Goal: Transaction & Acquisition: Purchase product/service

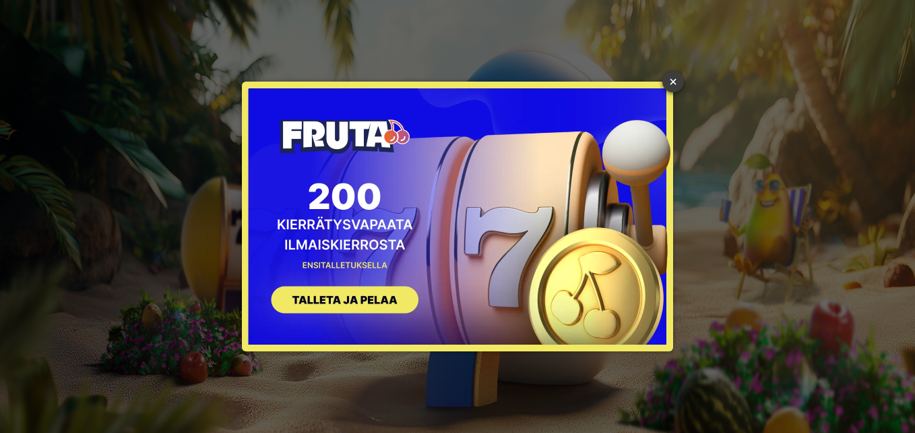
click at [674, 77] on link "×" at bounding box center [673, 82] width 22 height 22
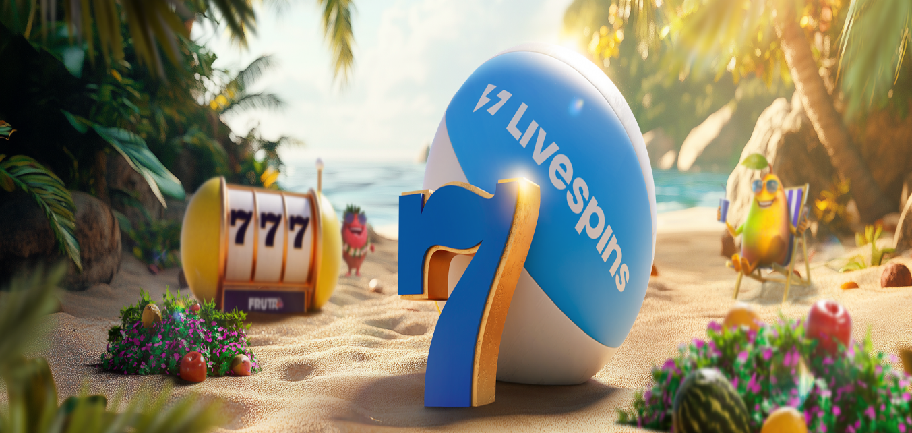
click at [48, 56] on button "Talletus 0.00 €" at bounding box center [38, 49] width 66 height 14
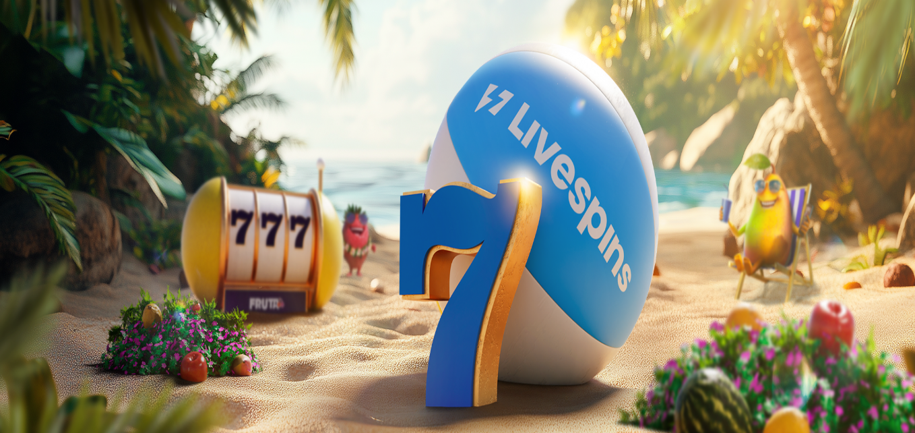
click at [150, 227] on label "50 €" at bounding box center [140, 232] width 19 height 11
type input "**"
click at [92, 344] on span "TALLETA JA PELAA" at bounding box center [51, 349] width 81 height 10
click at [863, 302] on div at bounding box center [457, 302] width 904 height 0
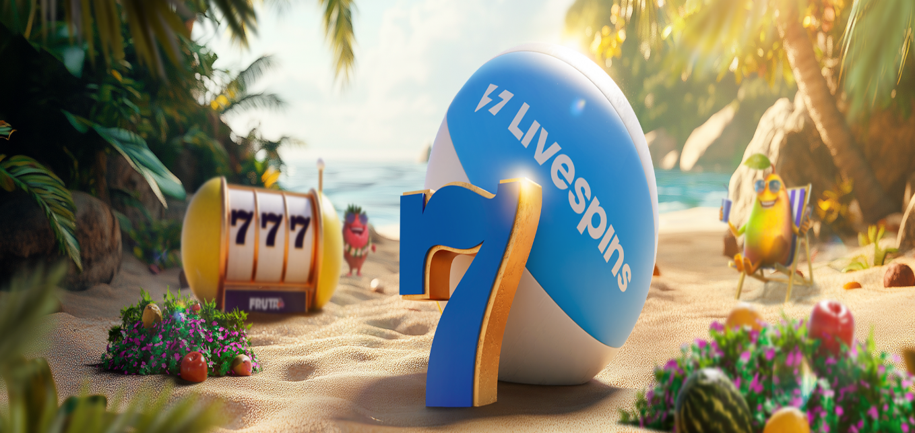
click at [41, 54] on span "Talletus" at bounding box center [26, 49] width 30 height 10
click at [101, 317] on input "***" at bounding box center [53, 323] width 96 height 13
click at [11, 193] on span "close icon" at bounding box center [11, 193] width 0 height 0
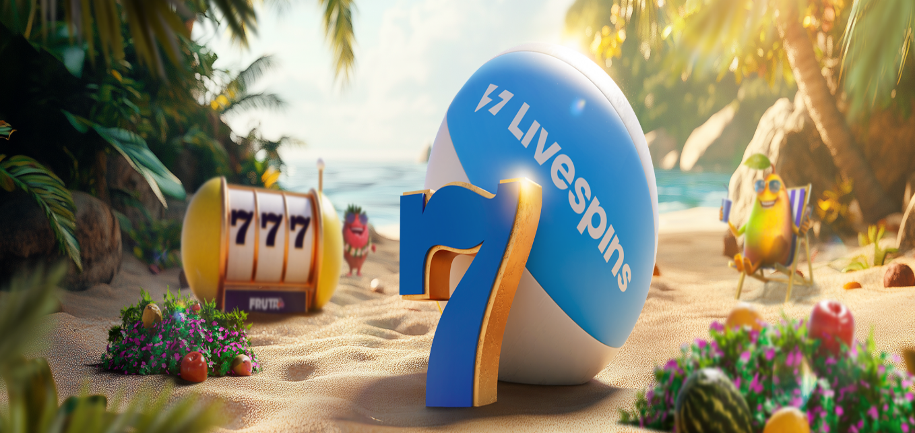
click at [41, 54] on span "Talletus" at bounding box center [26, 49] width 30 height 10
click at [65, 208] on label "50 €" at bounding box center [55, 213] width 19 height 11
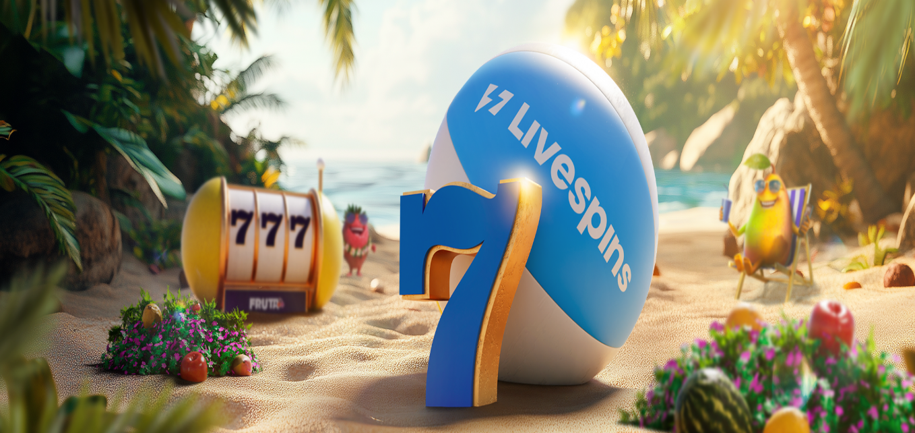
click at [92, 344] on span "TALLETA JA PELAA" at bounding box center [51, 349] width 81 height 10
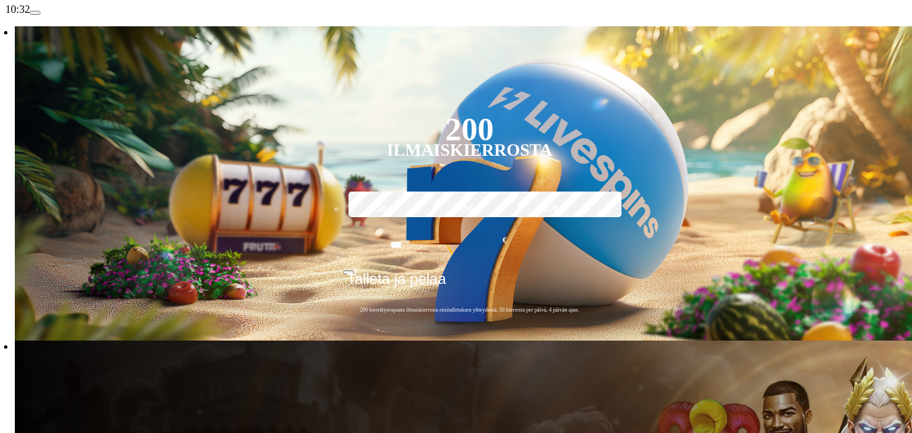
scroll to position [270, 0]
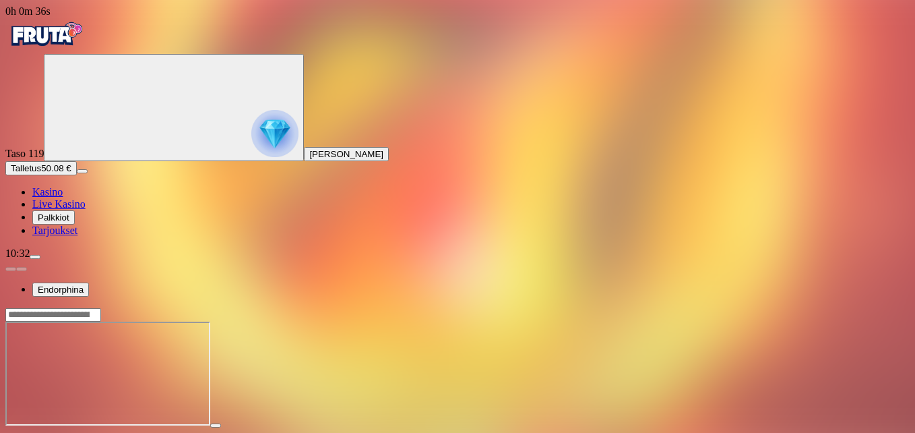
click at [848, 307] on div at bounding box center [457, 373] width 904 height 133
click at [32, 432] on span "fullscreen icon" at bounding box center [32, 437] width 0 height 0
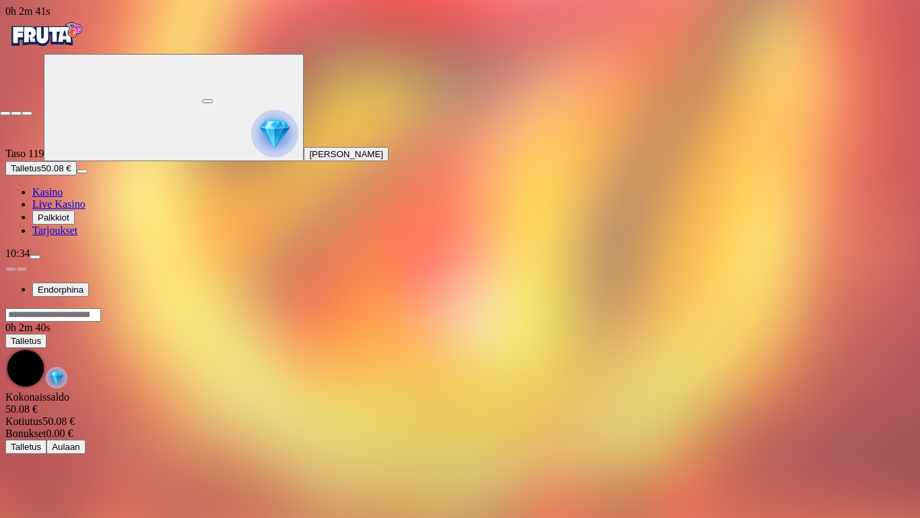
click at [5, 113] on span "close icon" at bounding box center [5, 113] width 0 height 0
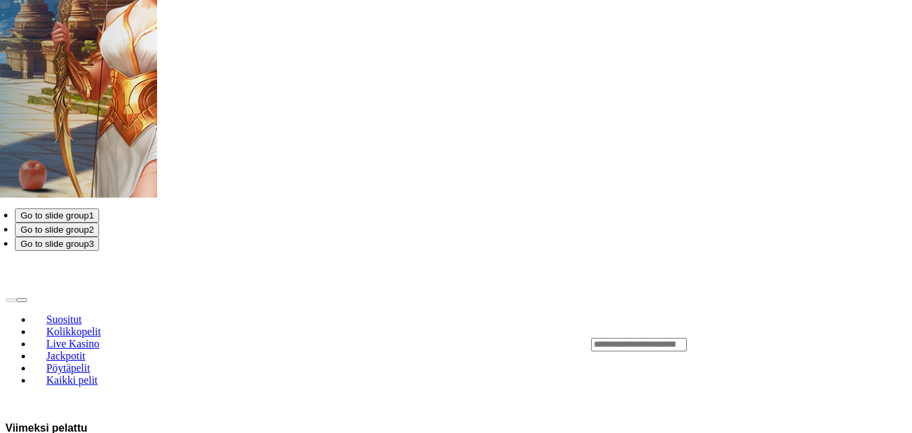
scroll to position [1011, 0]
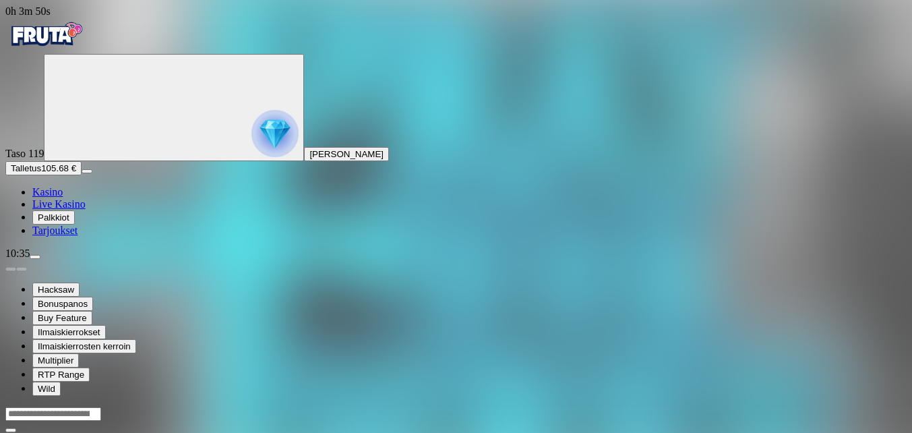
click at [599, 389] on div "Hacksaw Bonuspanos Buy Feature Ilmaiskierrokset Ilmaiskierrosten kerroin Multip…" at bounding box center [455, 327] width 901 height 136
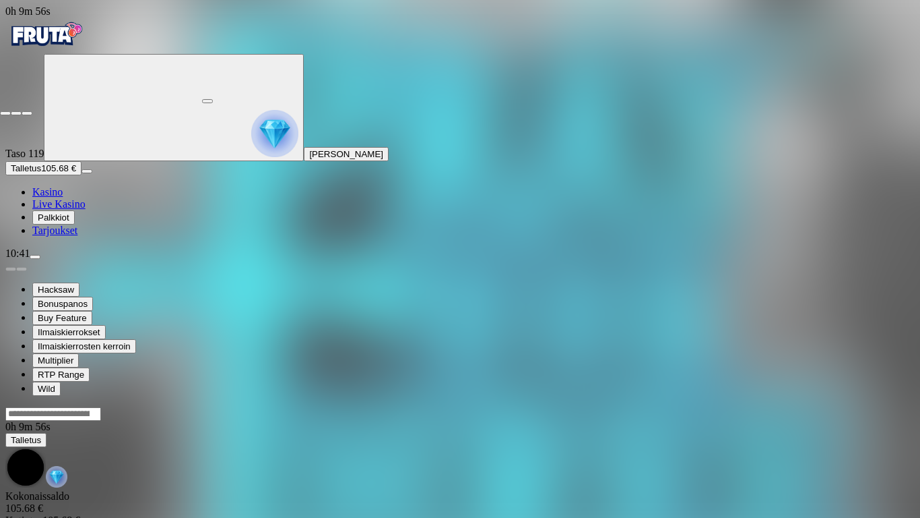
click at [5, 113] on span "close icon" at bounding box center [5, 113] width 0 height 0
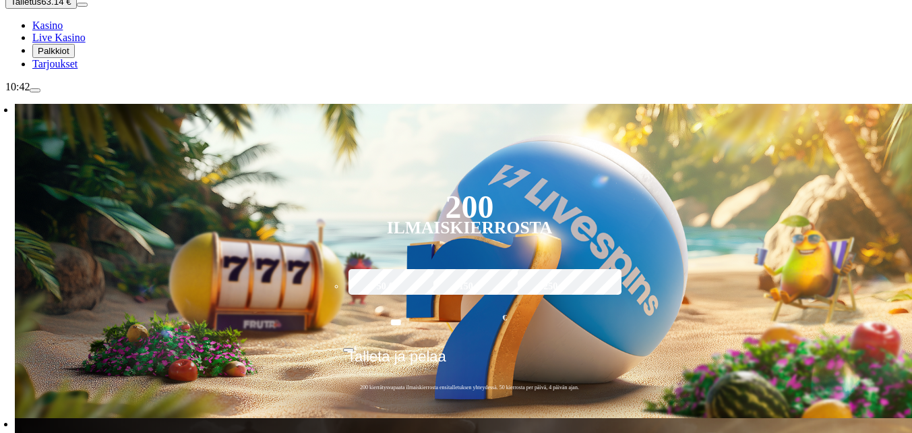
scroll to position [202, 0]
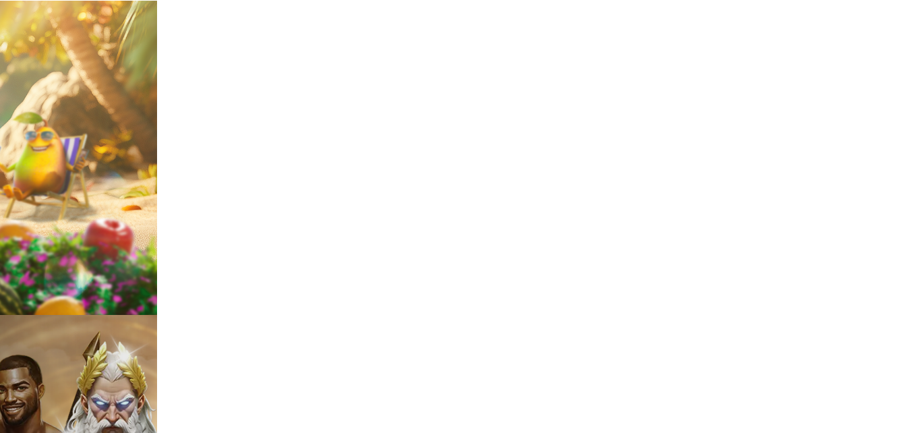
scroll to position [337, 0]
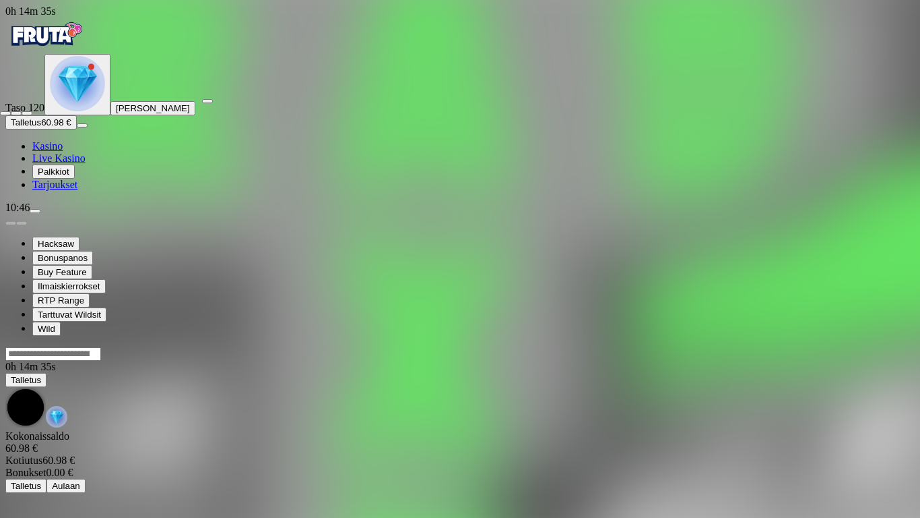
click at [5, 113] on span "close icon" at bounding box center [5, 113] width 0 height 0
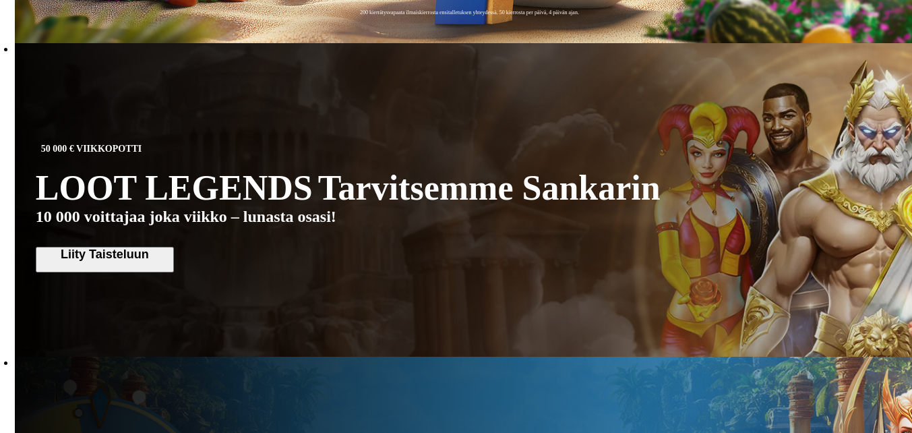
scroll to position [472, 0]
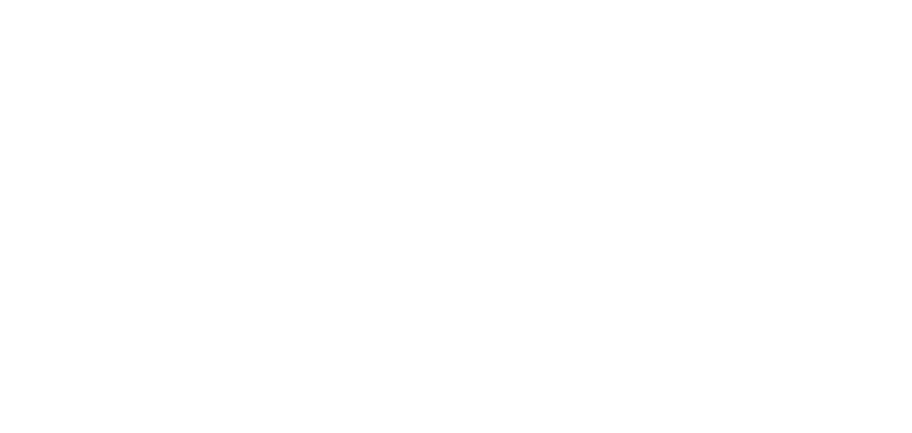
scroll to position [2561, 0]
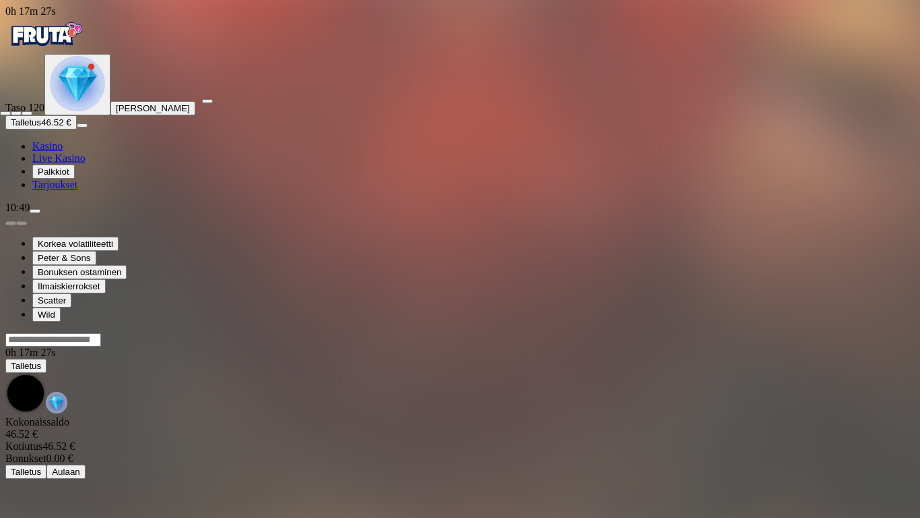
click at [5, 113] on span "close icon" at bounding box center [5, 113] width 0 height 0
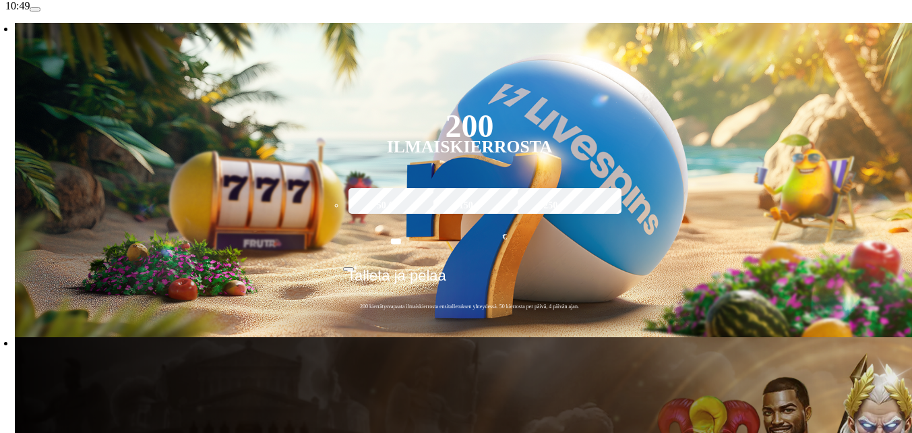
scroll to position [202, 0]
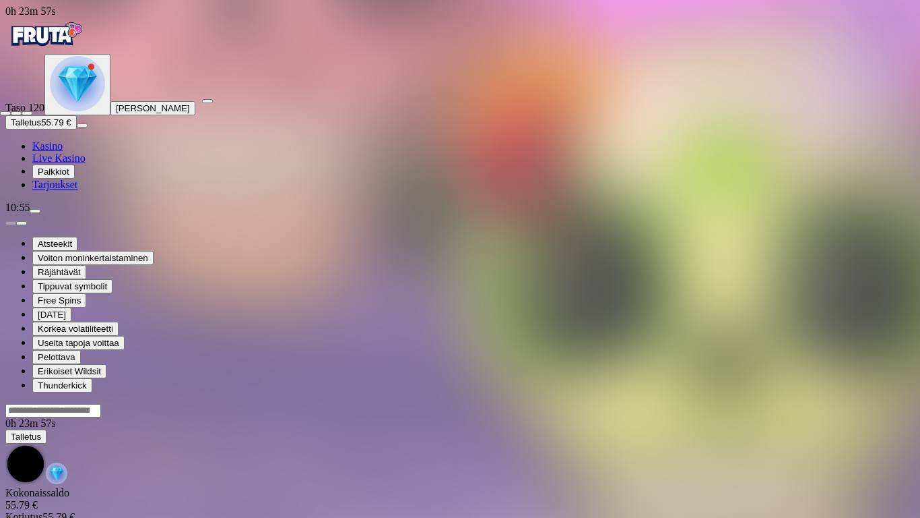
click at [5, 113] on span "close icon" at bounding box center [5, 113] width 0 height 0
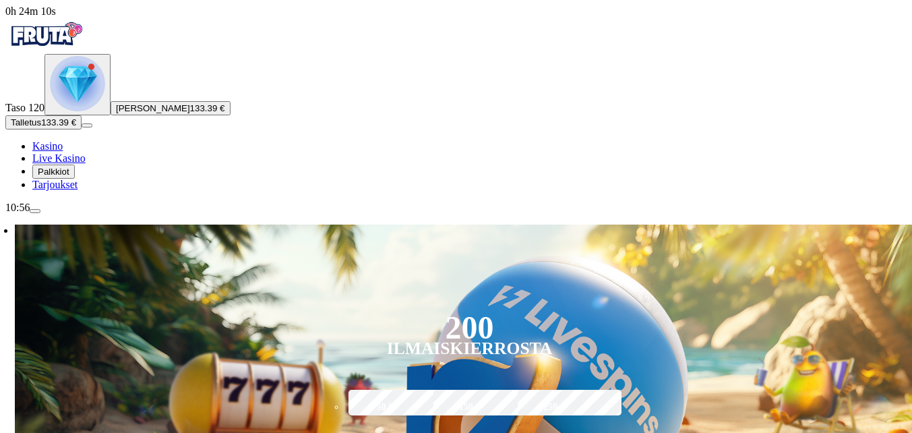
click at [35, 211] on span "menu icon" at bounding box center [35, 211] width 0 height 0
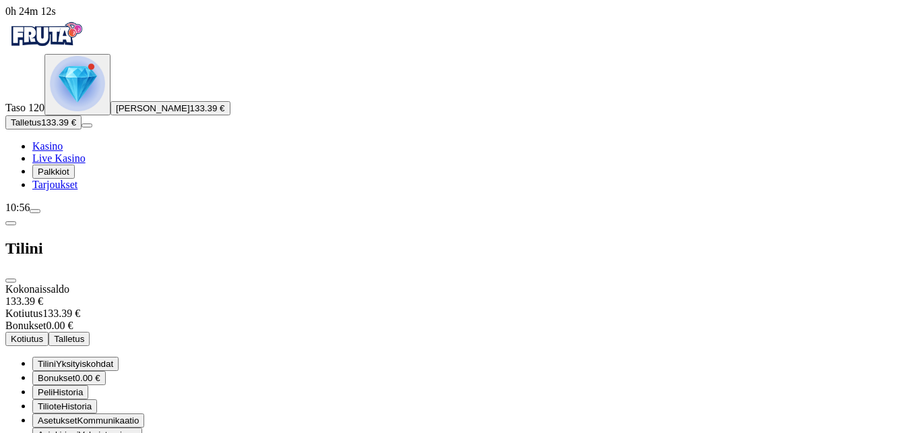
click at [43, 334] on span "Kotiutus" at bounding box center [27, 339] width 32 height 10
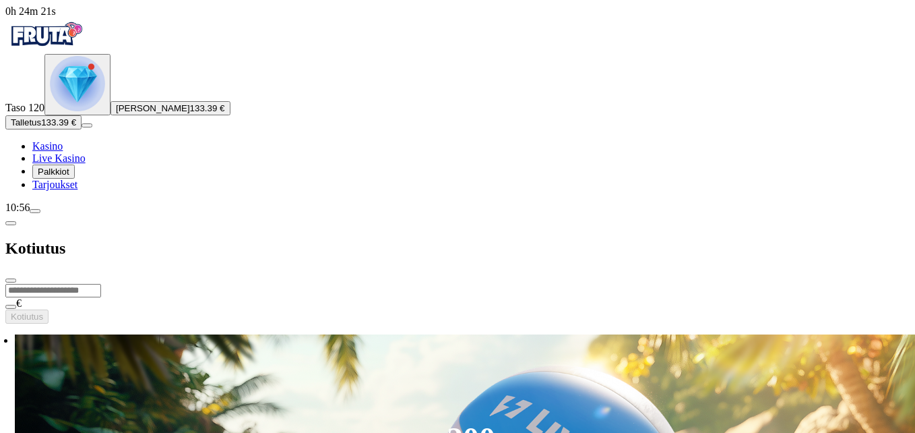
click at [101, 284] on input "number" at bounding box center [53, 290] width 96 height 13
type input "***"
click at [43, 311] on span "Kotiutus" at bounding box center [27, 316] width 32 height 10
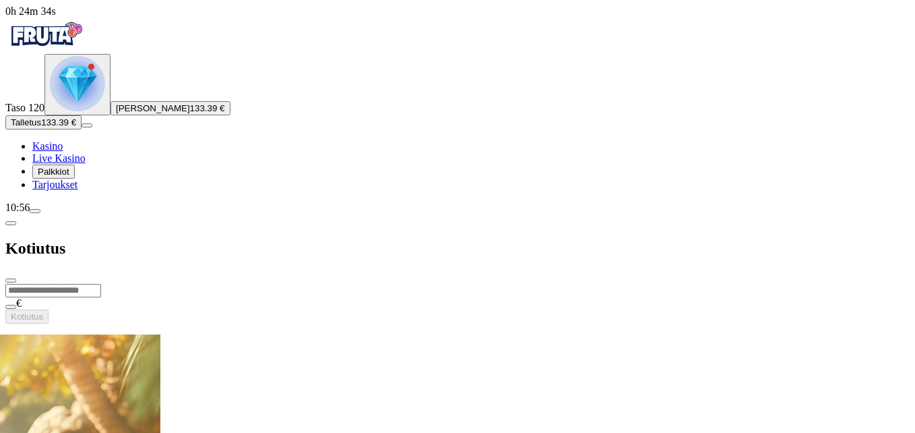
click at [11, 280] on span "close icon" at bounding box center [11, 280] width 0 height 0
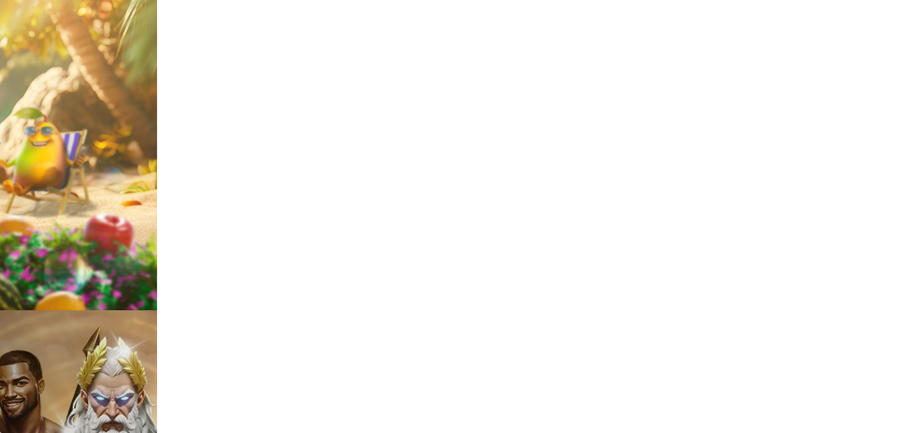
scroll to position [270, 0]
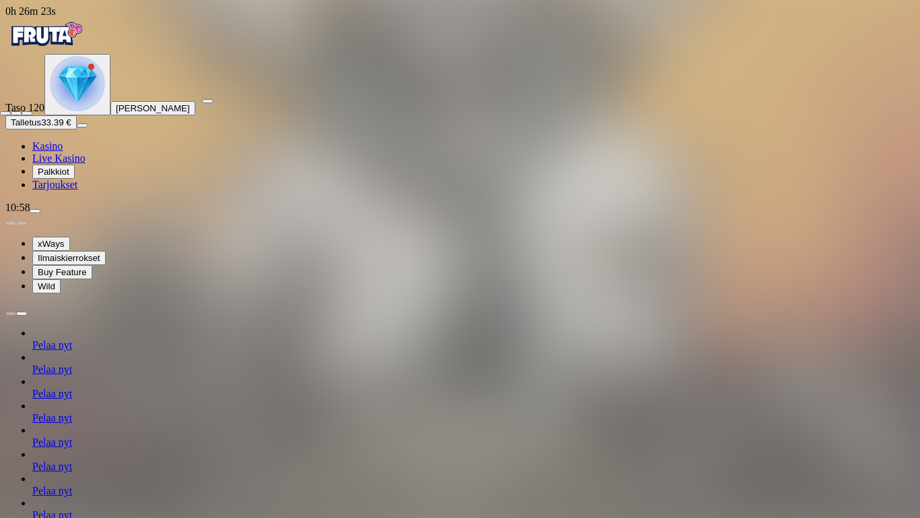
click at [5, 113] on span "close icon" at bounding box center [5, 113] width 0 height 0
click at [213, 99] on button "button" at bounding box center [207, 101] width 11 height 4
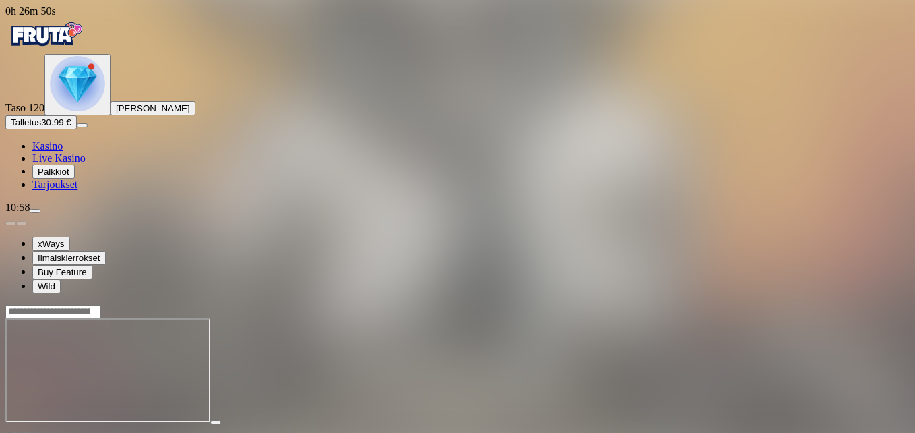
drag, startPoint x: 836, startPoint y: 114, endPoint x: 839, endPoint y: 164, distance: 49.9
click at [32, 432] on span "fullscreen icon" at bounding box center [32, 434] width 0 height 0
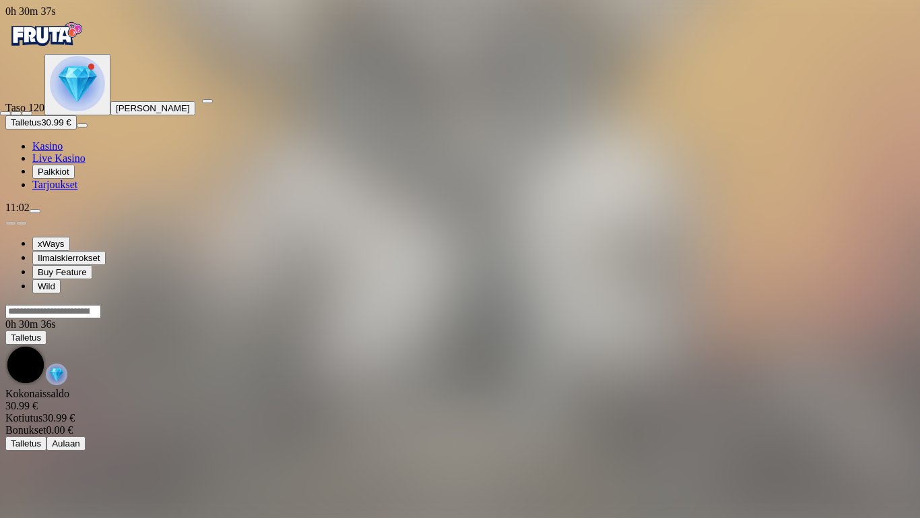
click at [5, 113] on span "close icon" at bounding box center [5, 113] width 0 height 0
